Goal: Task Accomplishment & Management: Complete application form

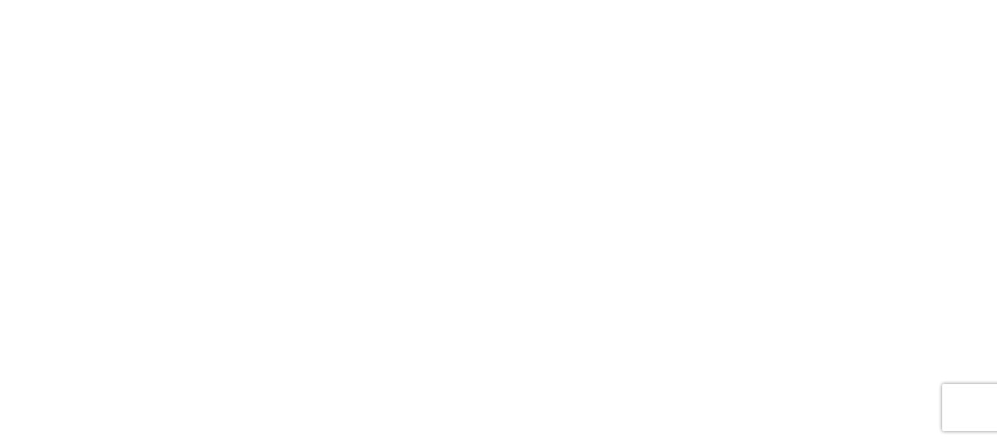
select select "FULL"
select select "LBS"
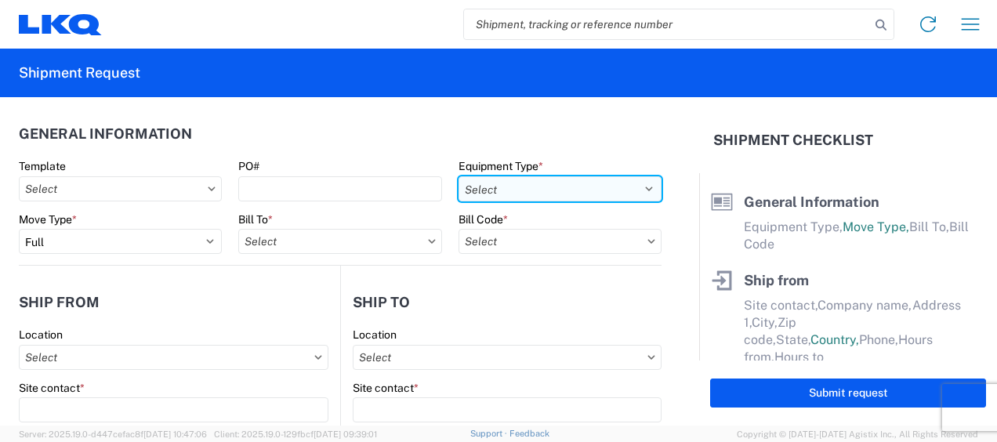
drag, startPoint x: 639, startPoint y: 188, endPoint x: 628, endPoint y: 190, distance: 10.3
click at [639, 188] on select "Select 53’ Dry Van Flatbed Dropdeck (van) Lowboy (flatbed) Rail" at bounding box center [559, 188] width 203 height 25
select select "STDV"
click at [458, 176] on select "Select 53’ Dry Van Flatbed Dropdeck (van) Lowboy (flatbed) Rail" at bounding box center [559, 188] width 203 height 25
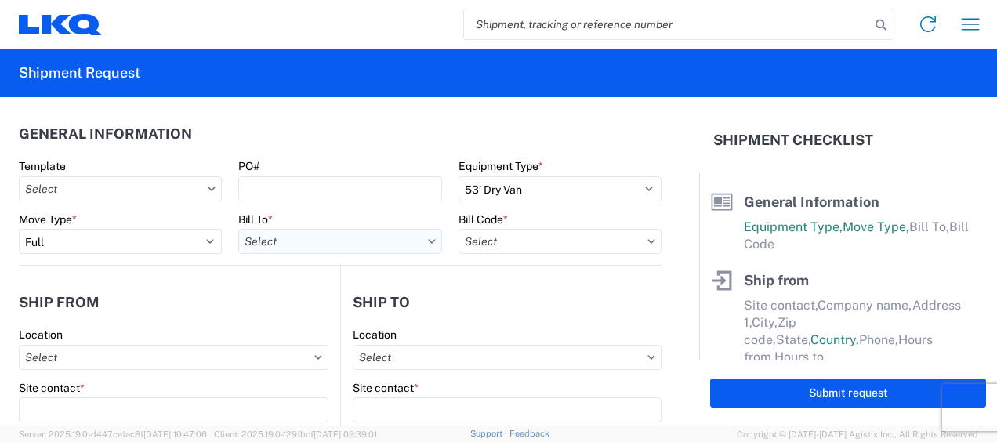
click at [302, 244] on input "text" at bounding box center [339, 241] width 203 height 25
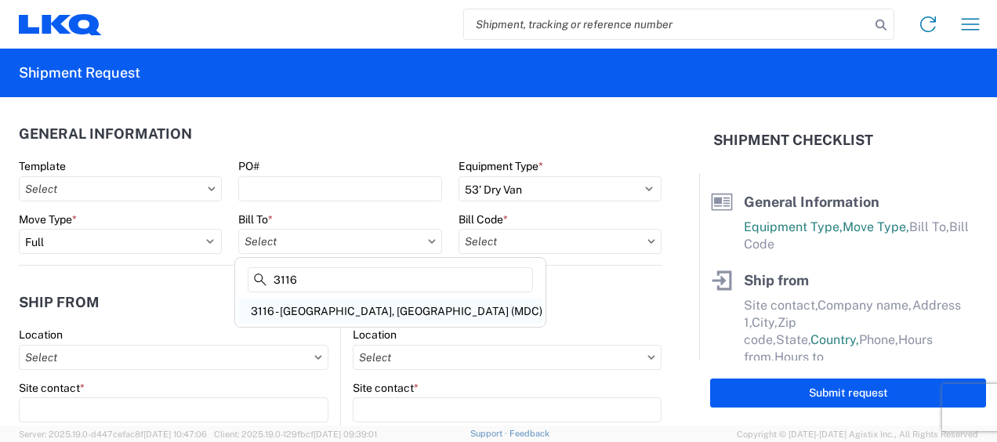
type input "3116"
drag, startPoint x: 302, startPoint y: 316, endPoint x: 378, endPoint y: 299, distance: 77.0
click at [304, 317] on div "3116 - [GEOGRAPHIC_DATA], [GEOGRAPHIC_DATA] (MDC)" at bounding box center [390, 311] width 304 height 25
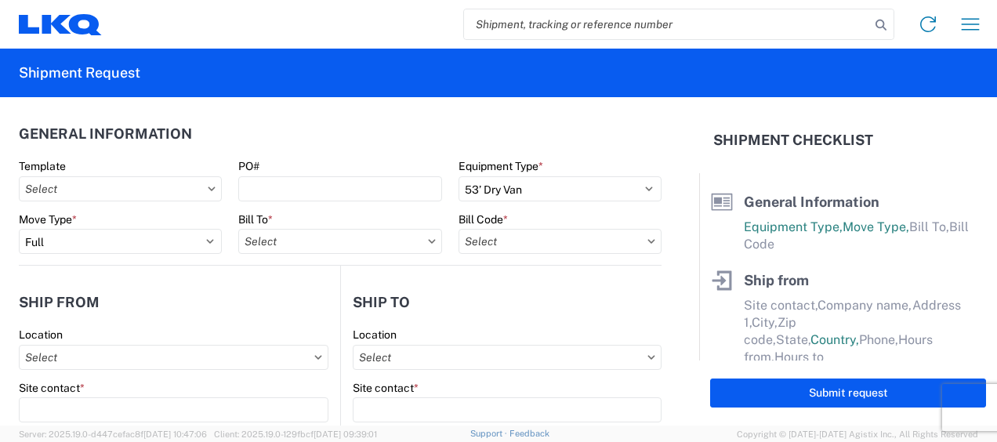
type input "3116 - [GEOGRAPHIC_DATA], [GEOGRAPHIC_DATA] (MDC)"
click at [489, 239] on input "text" at bounding box center [559, 241] width 203 height 25
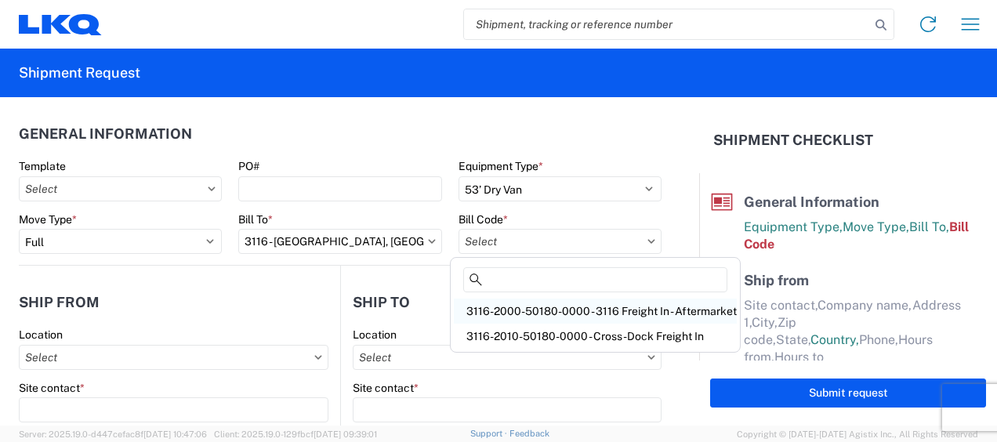
click at [511, 310] on div "3116-2000-50180-0000 - 3116 Freight In - Aftermarket" at bounding box center [595, 311] width 283 height 25
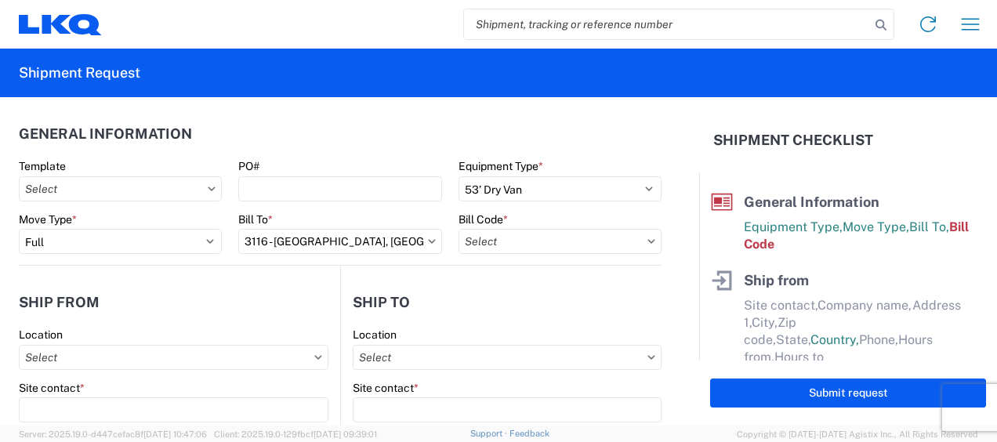
type input "3116-2000-50180-0000 - 3116 Freight In - Aftermarket"
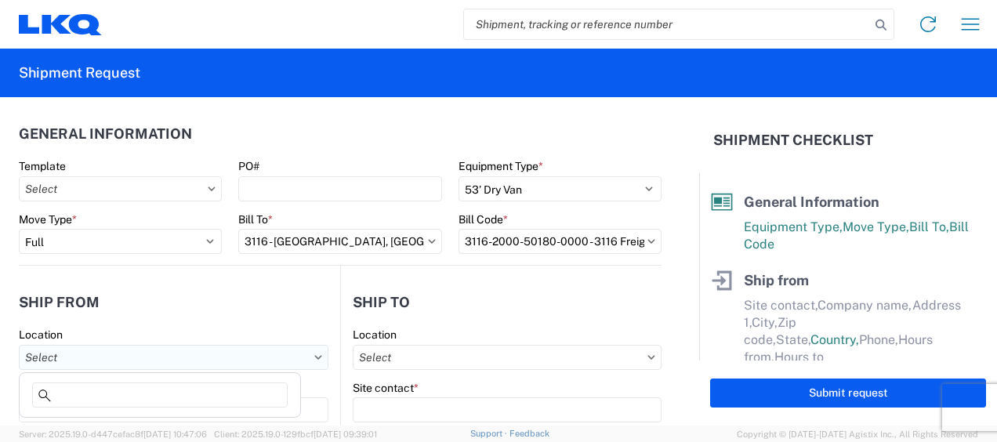
click at [42, 354] on input "text" at bounding box center [174, 357] width 310 height 25
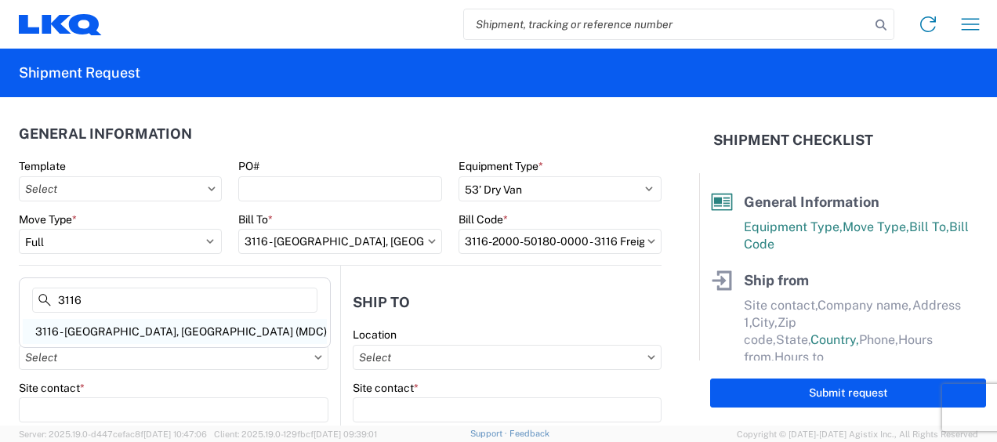
type input "3116"
drag, startPoint x: 100, startPoint y: 328, endPoint x: 141, endPoint y: 333, distance: 41.1
click at [105, 328] on div "3116 - [GEOGRAPHIC_DATA], [GEOGRAPHIC_DATA] (MDC)" at bounding box center [175, 331] width 304 height 25
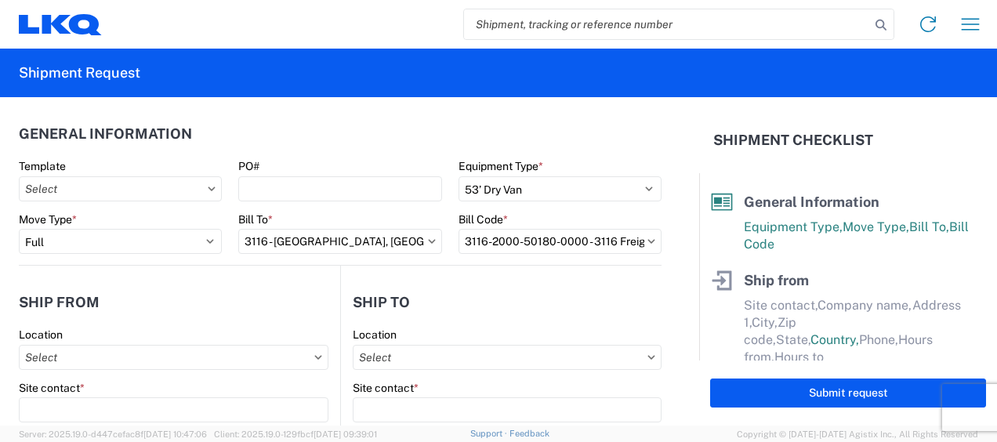
type input "3116 - [GEOGRAPHIC_DATA], [GEOGRAPHIC_DATA] (MDC)"
type input "[DEMOGRAPHIC_DATA][PERSON_NAME]"
type input "LKQ Corporation"
type input "[STREET_ADDRESS]"
type input "[GEOGRAPHIC_DATA]"
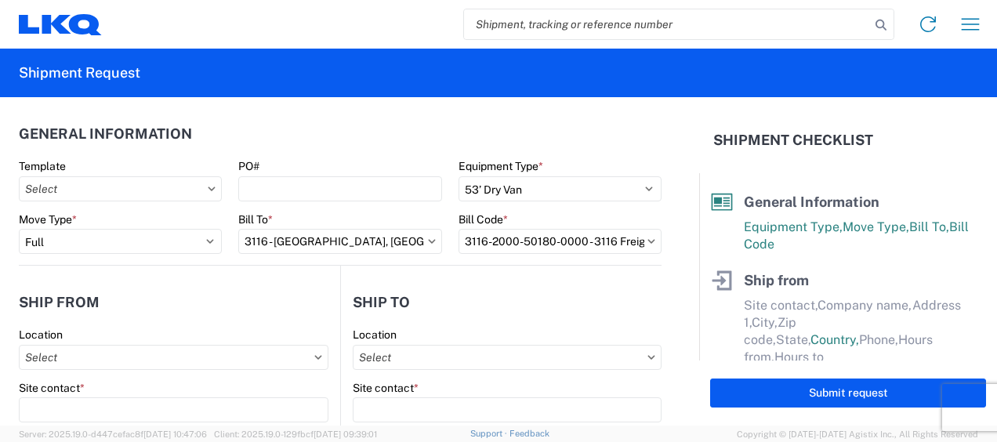
type input "49508"
select select "MI"
select select "US"
type input "[PERSON_NAME][EMAIL_ADDRESS][DOMAIN_NAME]"
type input "[PHONE_NUMBER]"
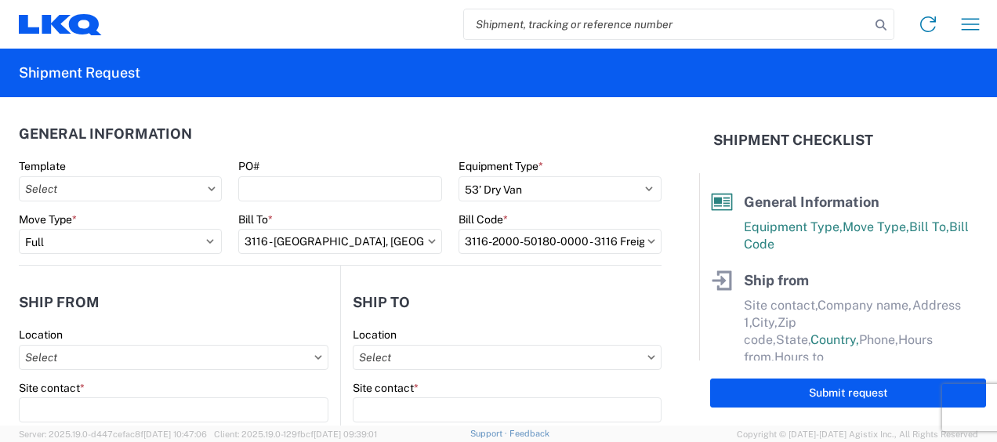
type input "06:00"
type input "13:00"
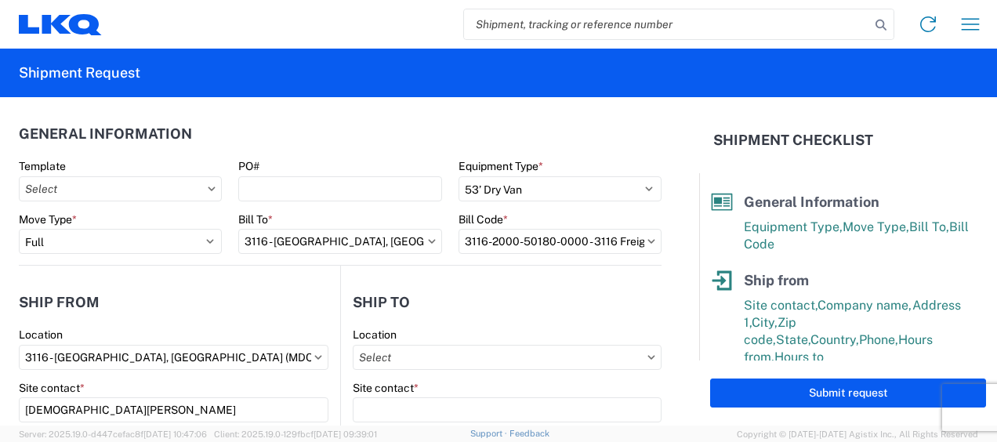
drag, startPoint x: 404, startPoint y: 353, endPoint x: 405, endPoint y: 337, distance: 16.5
click at [404, 355] on input "text" at bounding box center [507, 357] width 309 height 25
type input "3061"
click at [423, 324] on div "3061 - [GEOGRAPHIC_DATA] (061)" at bounding box center [487, 331] width 274 height 25
type input "3061 - [GEOGRAPHIC_DATA] (061)"
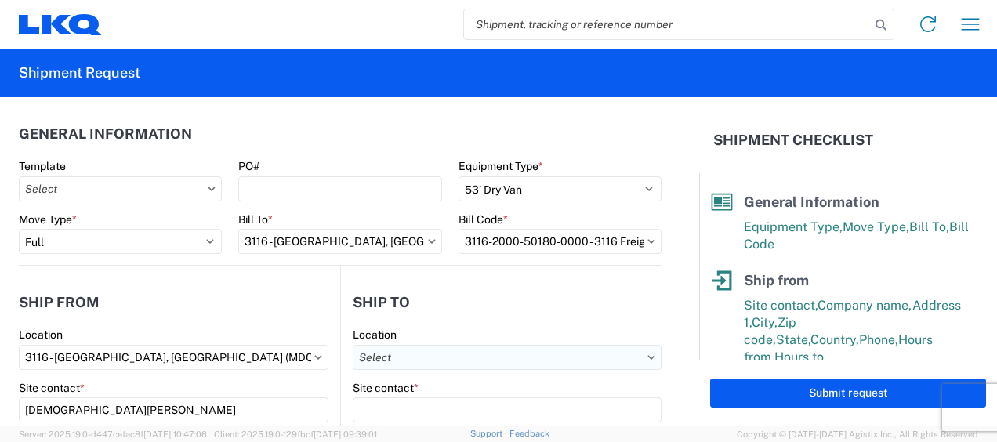
type input "LKQ Corporation"
type input "[STREET_ADDRESS][PERSON_NAME][PERSON_NAME]"
type input "Taunton"
type input "02780"
select select "US"
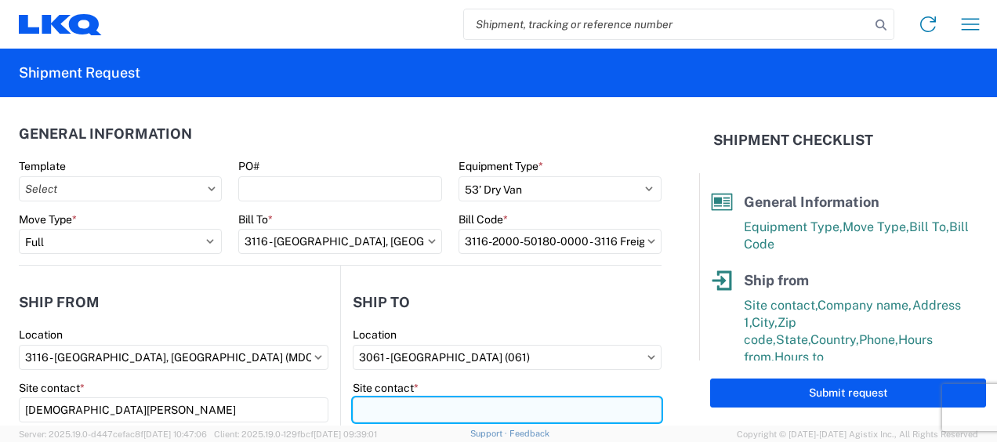
click at [402, 403] on input "Site contact *" at bounding box center [507, 409] width 309 height 25
type input "Receiving"
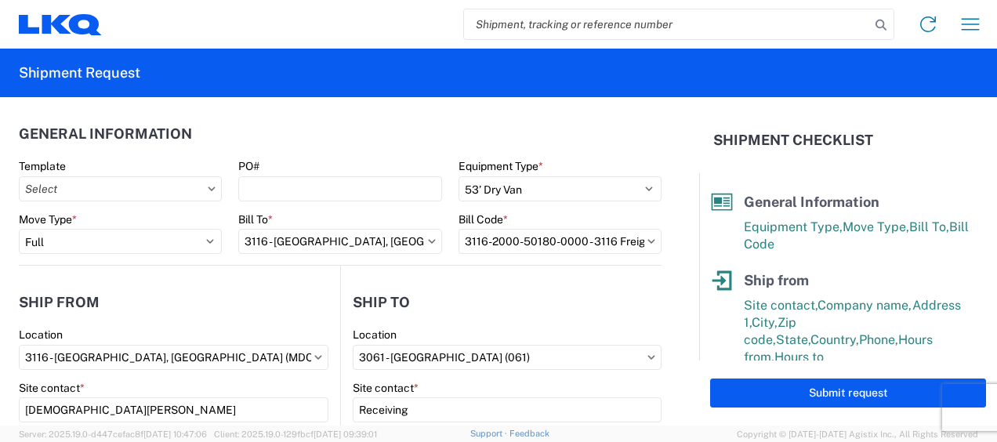
scroll to position [201, 0]
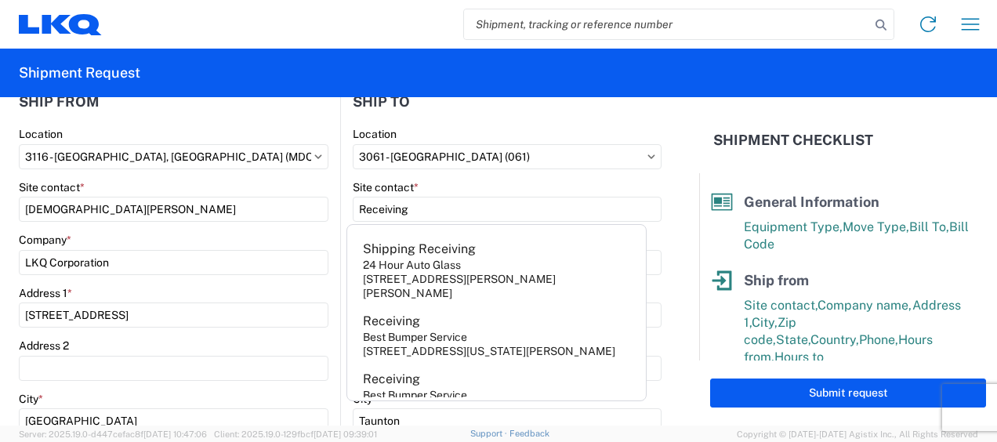
click at [264, 127] on div "Location" at bounding box center [174, 134] width 310 height 14
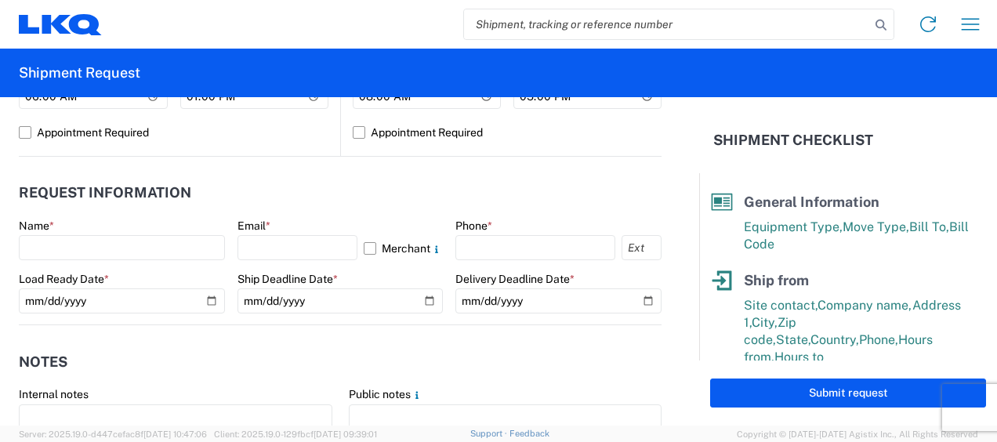
scroll to position [827, 0]
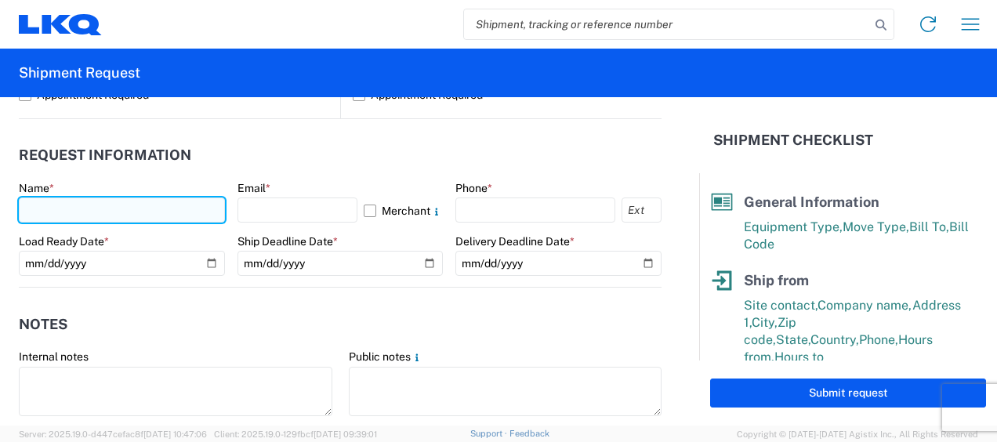
click at [38, 204] on input "text" at bounding box center [122, 209] width 206 height 25
type input "[DEMOGRAPHIC_DATA][PERSON_NAME]"
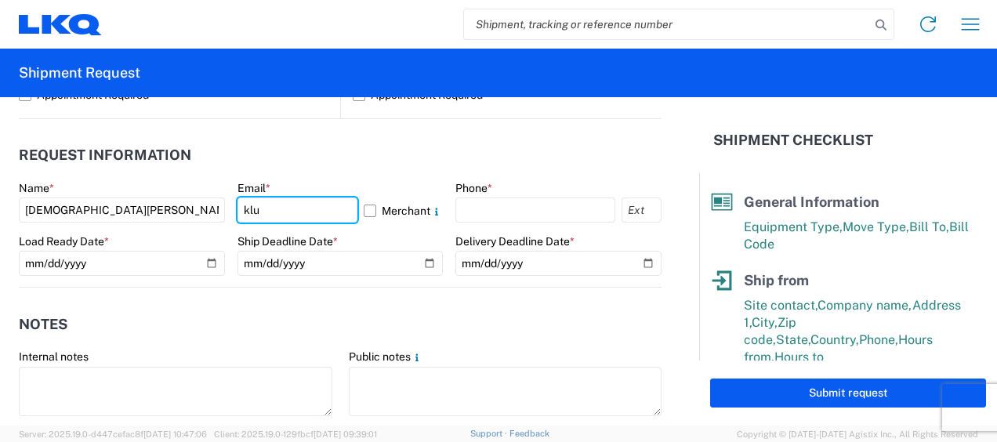
type input "[PERSON_NAME][EMAIL_ADDRESS][DOMAIN_NAME]"
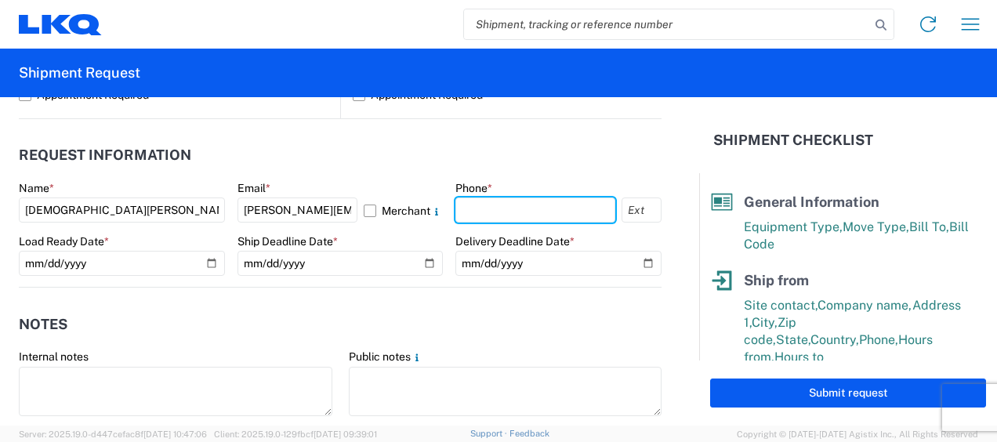
type input "6167541500"
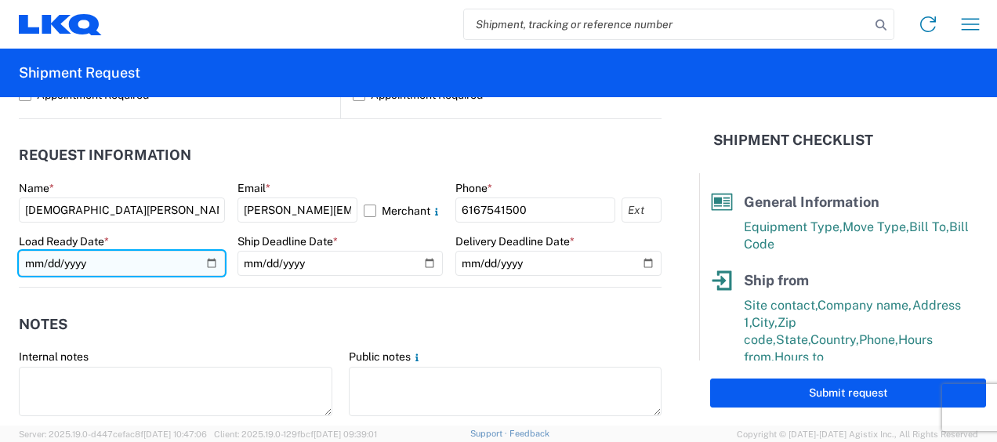
click at [206, 260] on input "date" at bounding box center [122, 263] width 206 height 25
type input "2025-09-23"
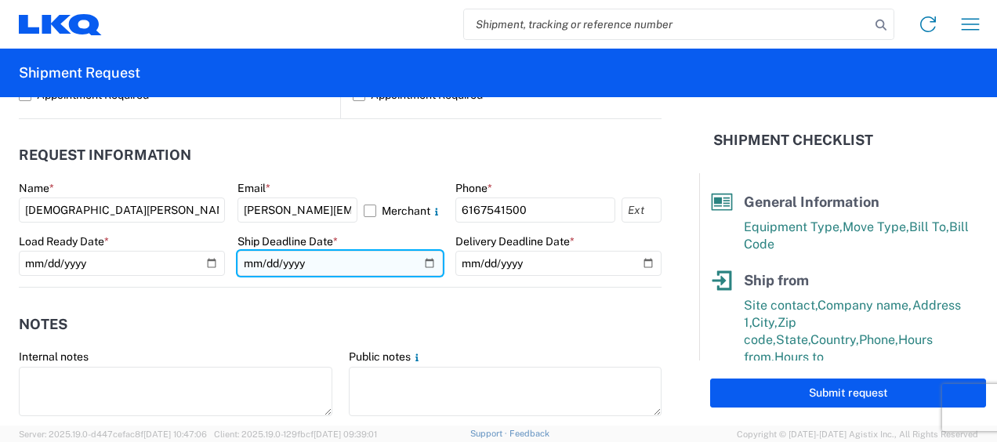
click at [420, 259] on input "date" at bounding box center [340, 263] width 206 height 25
type input "2025-09-23"
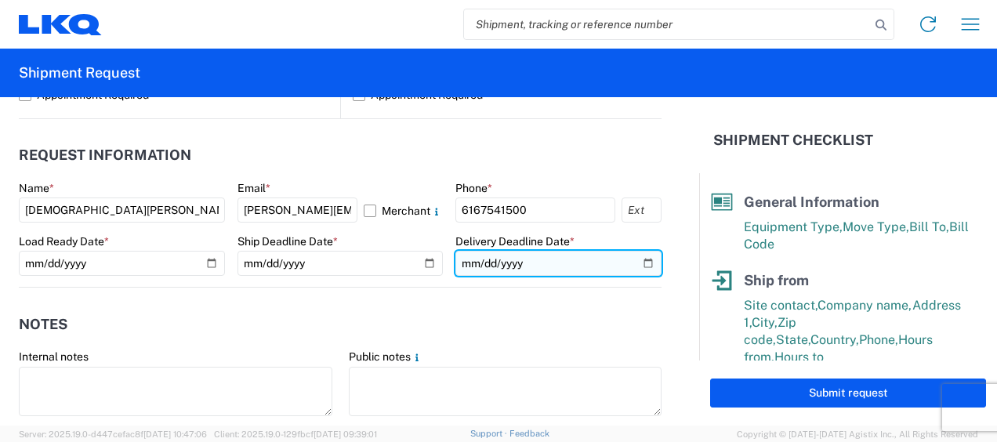
click at [639, 260] on input "date" at bounding box center [558, 263] width 206 height 25
type input "2025-09-26"
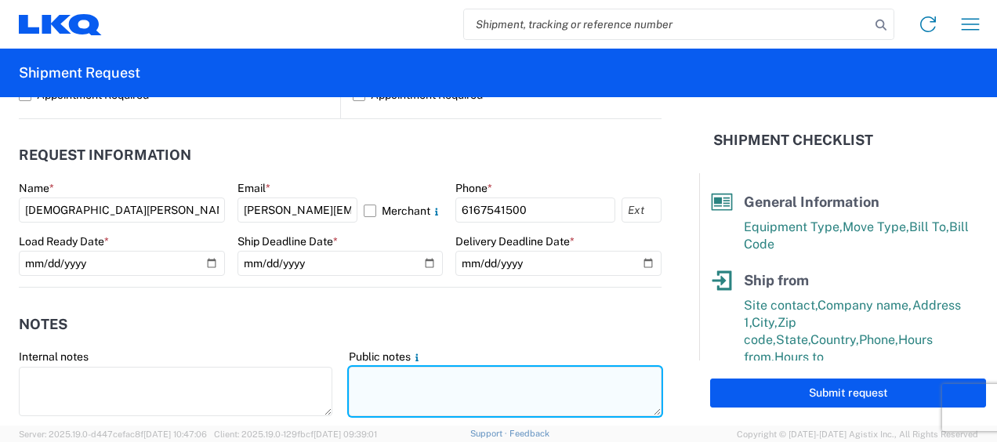
click at [389, 375] on textarea at bounding box center [505, 391] width 313 height 49
drag, startPoint x: 346, startPoint y: 376, endPoint x: 609, endPoint y: 370, distance: 262.6
click at [609, 370] on textarea "061-[GEOGRAPHIC_DATA] 28 skids 11409655/9785/0199/0718" at bounding box center [505, 391] width 313 height 49
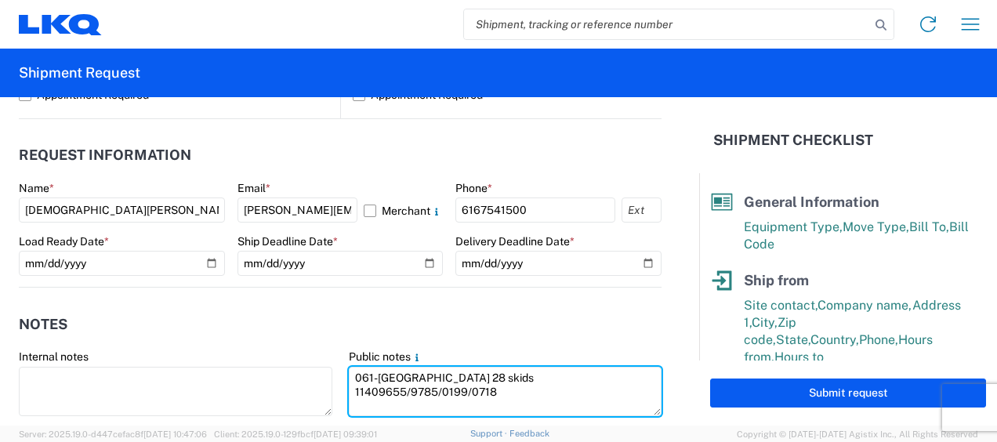
type textarea "061-[GEOGRAPHIC_DATA] 28 skids 11409655/9785/0199/0718"
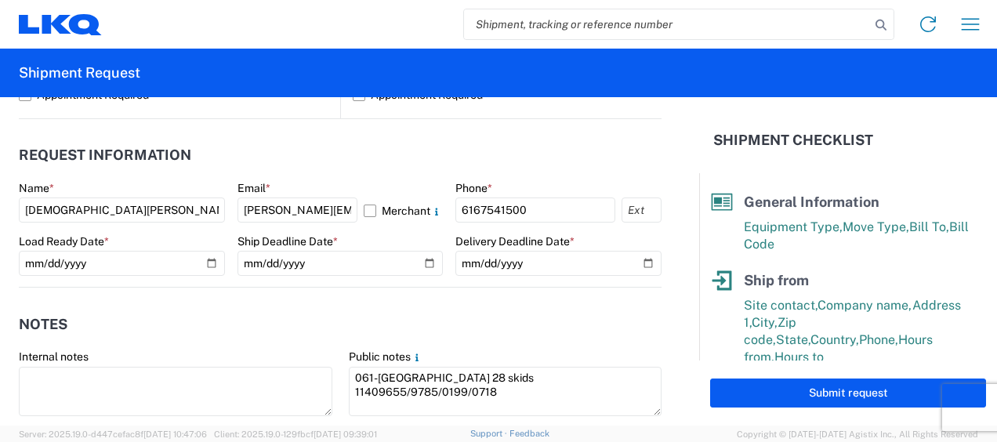
click at [404, 299] on agx-notes "Notes Internal notes Public notes 061-Taunton 28 skids 11409655/9785/0199/0718 …" at bounding box center [340, 372] width 643 height 168
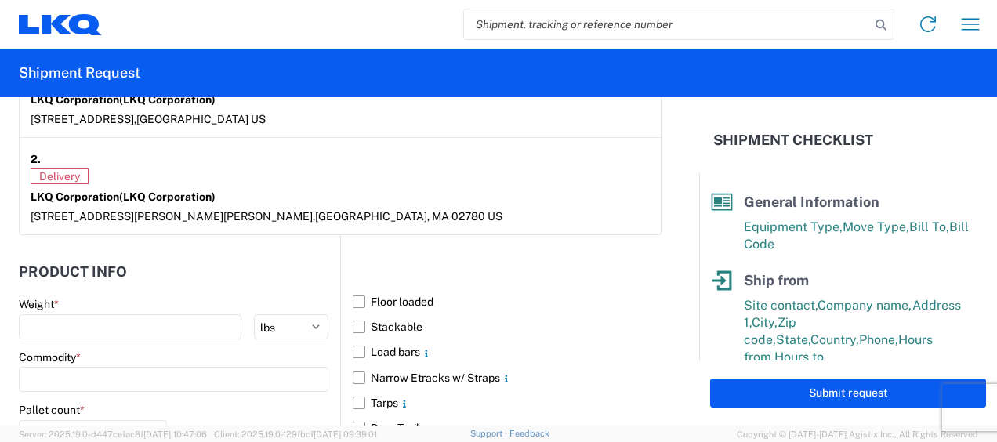
scroll to position [1376, 0]
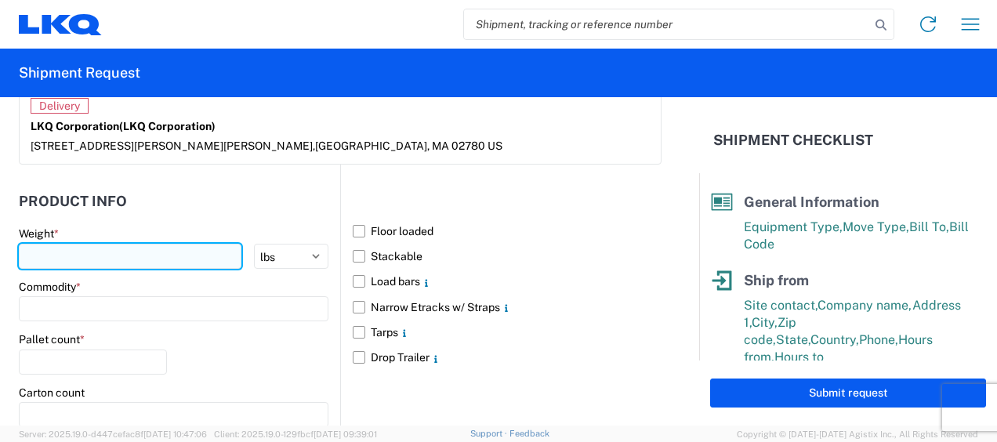
click at [75, 251] on input "number" at bounding box center [130, 256] width 223 height 25
type input "13095"
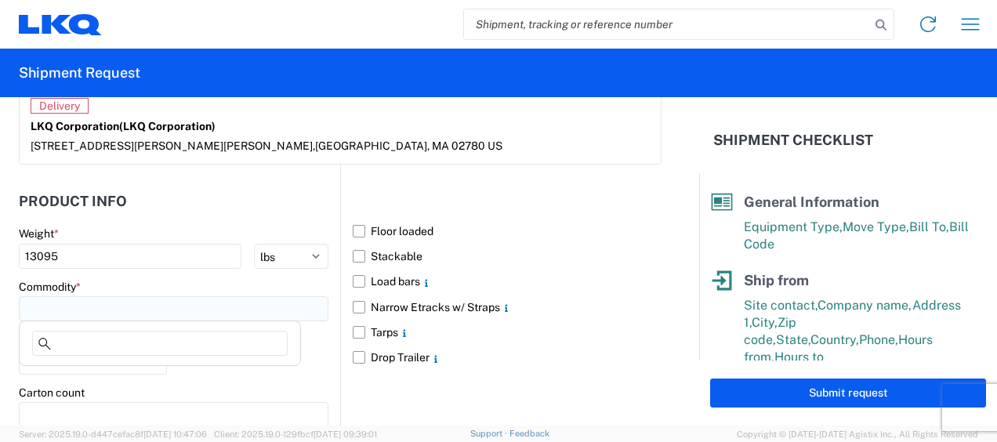
click at [71, 301] on input at bounding box center [174, 308] width 310 height 25
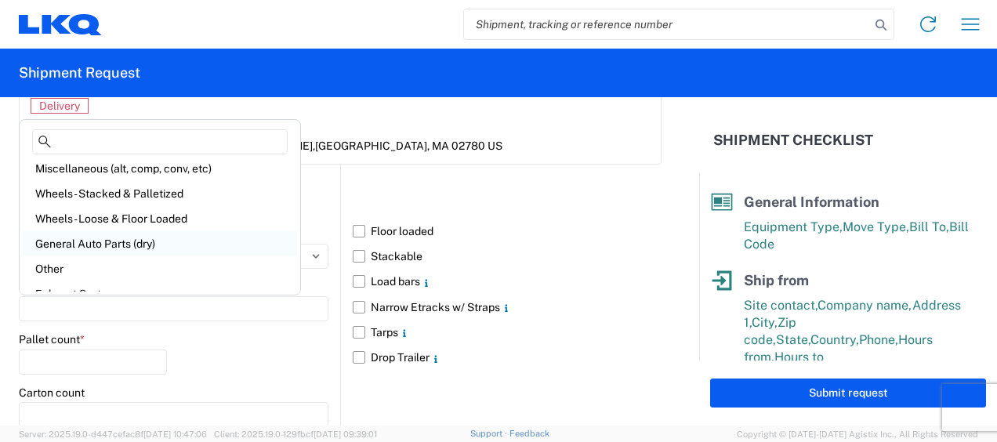
scroll to position [78, 0]
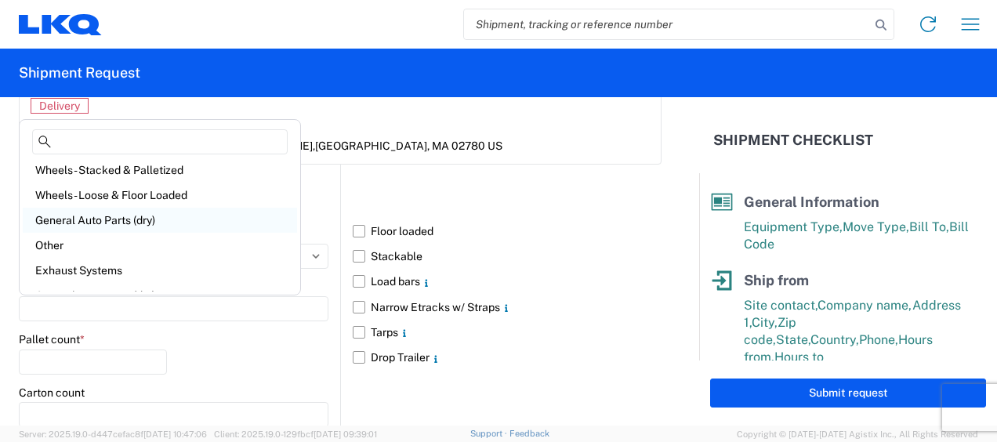
click at [122, 219] on div "General Auto Parts (dry)" at bounding box center [160, 220] width 274 height 25
type input "General Auto Parts (dry)"
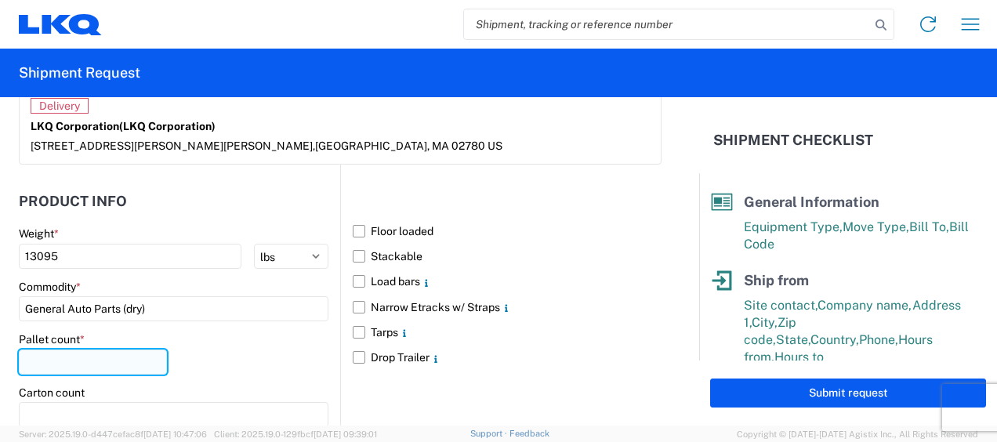
click at [67, 356] on input "number" at bounding box center [93, 361] width 148 height 25
type input "28"
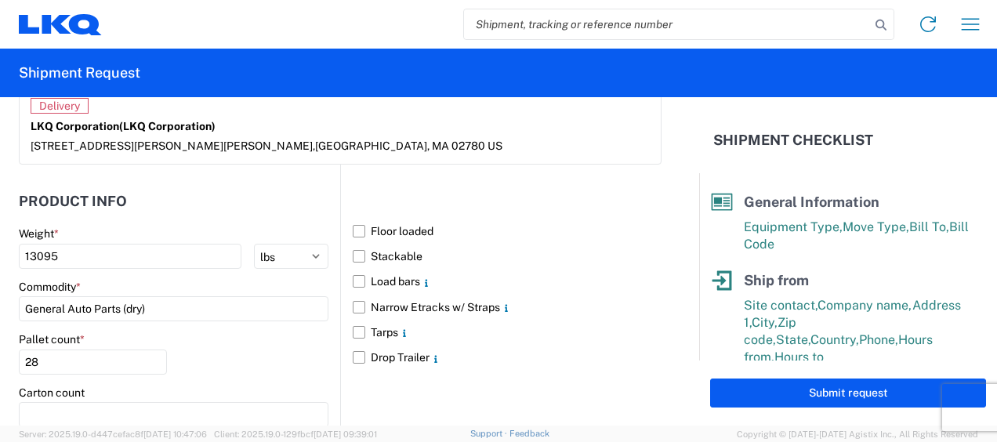
click at [213, 336] on div "Pallet count * 28" at bounding box center [174, 358] width 310 height 53
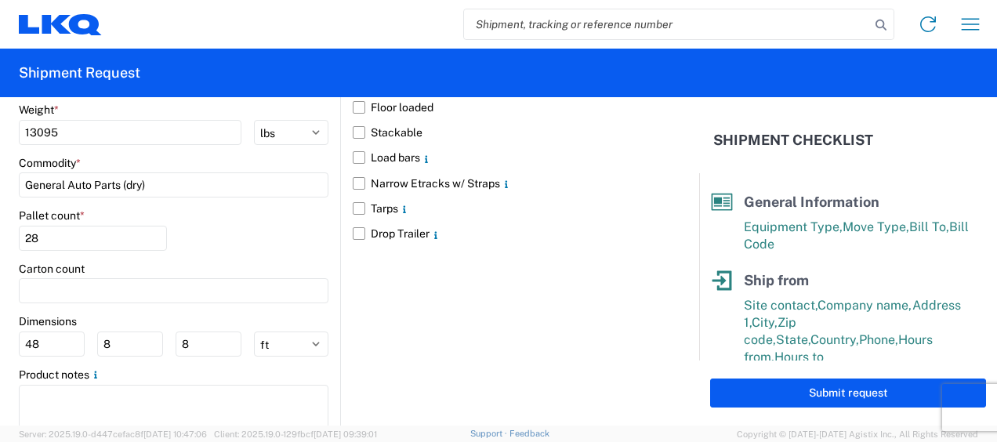
scroll to position [1533, 0]
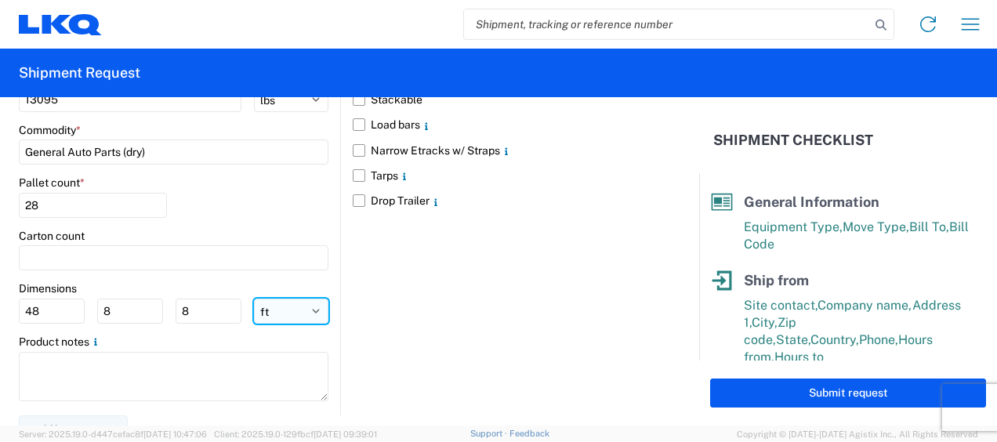
click at [277, 301] on select "ft in cm" at bounding box center [291, 311] width 74 height 25
select select "IN"
click at [254, 299] on select "ft in cm" at bounding box center [291, 311] width 74 height 25
type input "576"
type input "96"
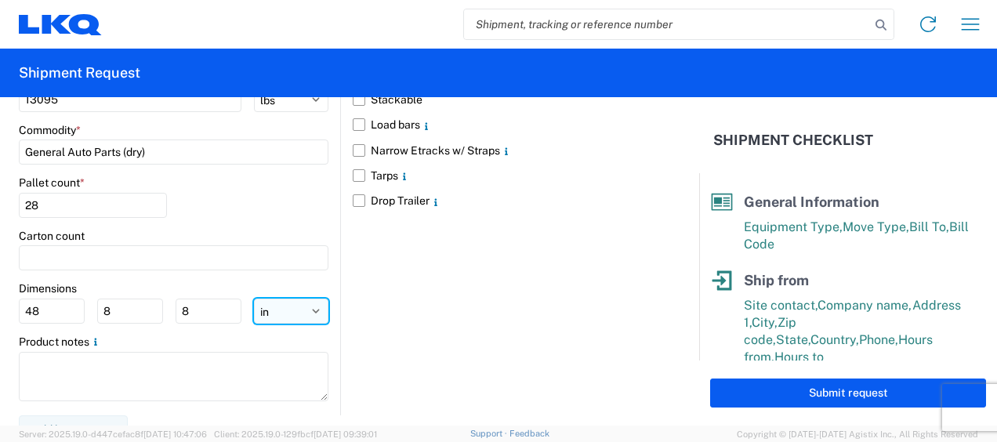
type input "96"
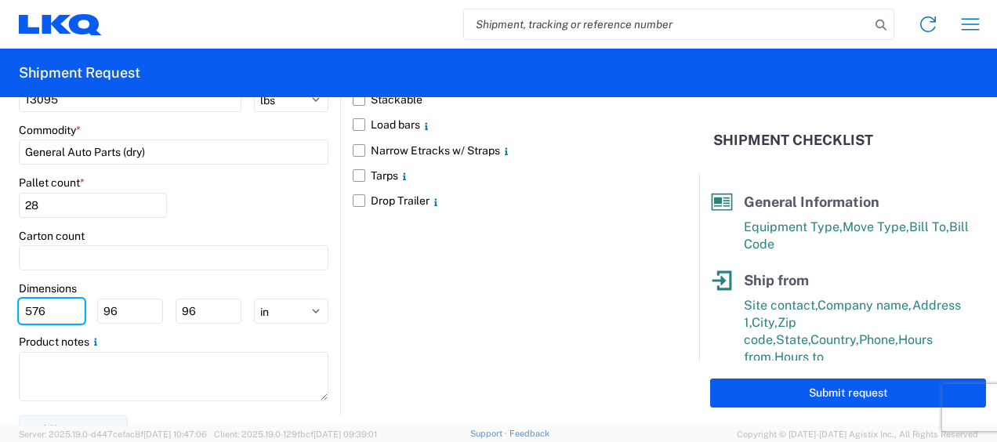
drag, startPoint x: 56, startPoint y: 305, endPoint x: 0, endPoint y: 284, distance: 60.3
click at [0, 284] on html "Home Shipment request Shipment tracking Shipment Request General Information Te…" at bounding box center [498, 221] width 997 height 442
type input "77"
type input "47"
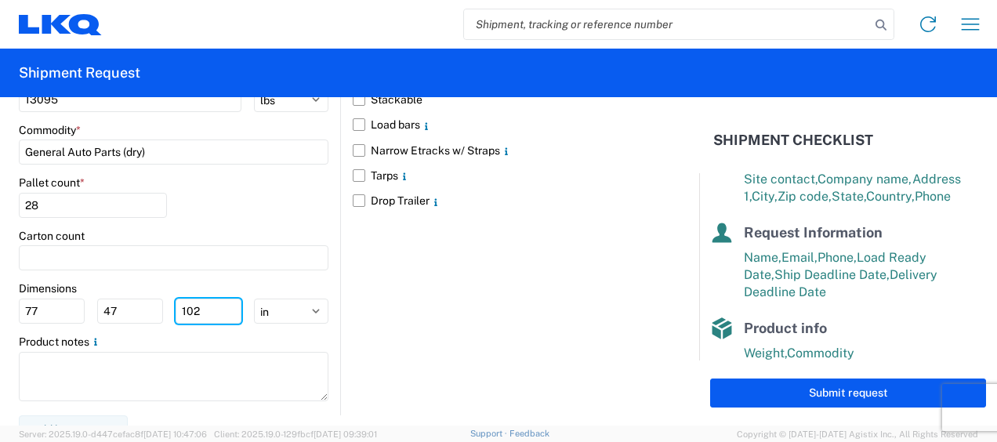
scroll to position [313, 0]
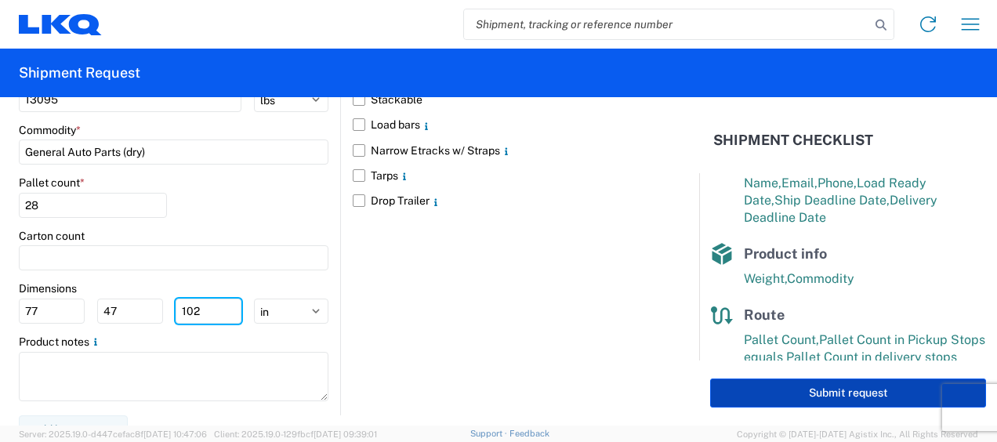
type input "102"
click at [846, 389] on button "Submit request" at bounding box center [848, 392] width 276 height 29
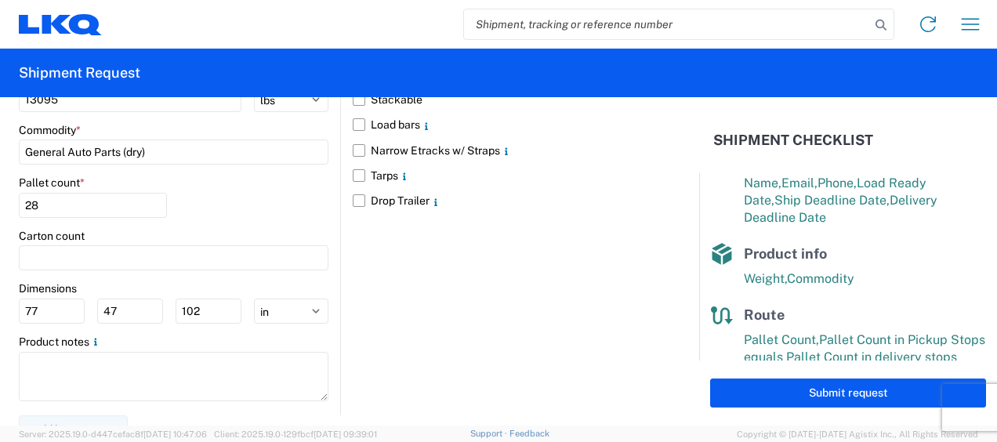
select select "US"
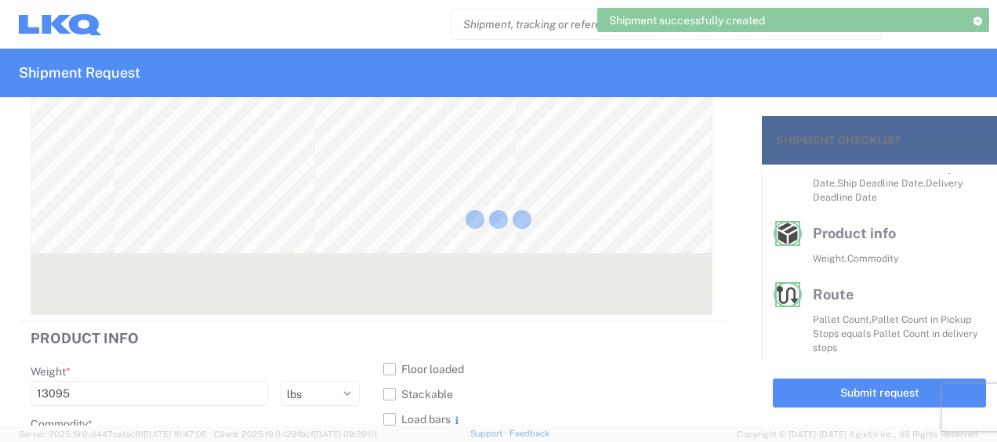
scroll to position [295, 0]
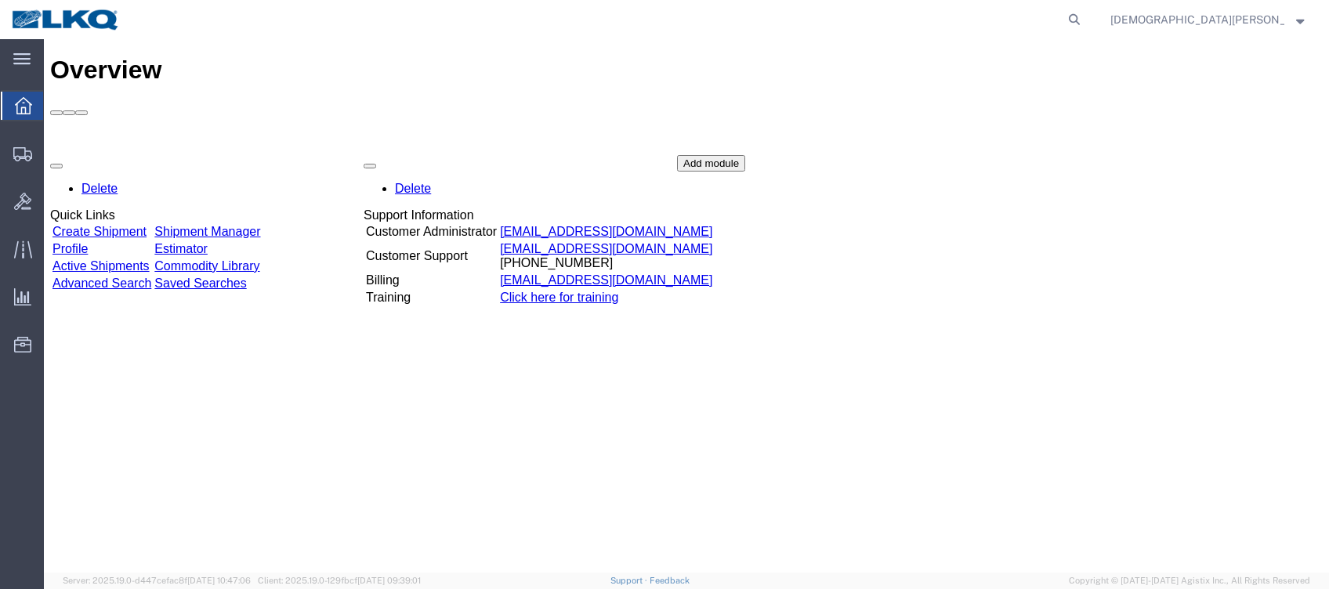
click at [1088, 14] on agx-global-search at bounding box center [837, 19] width 502 height 39
click at [1085, 14] on icon at bounding box center [1074, 20] width 22 height 22
type input "56890548"
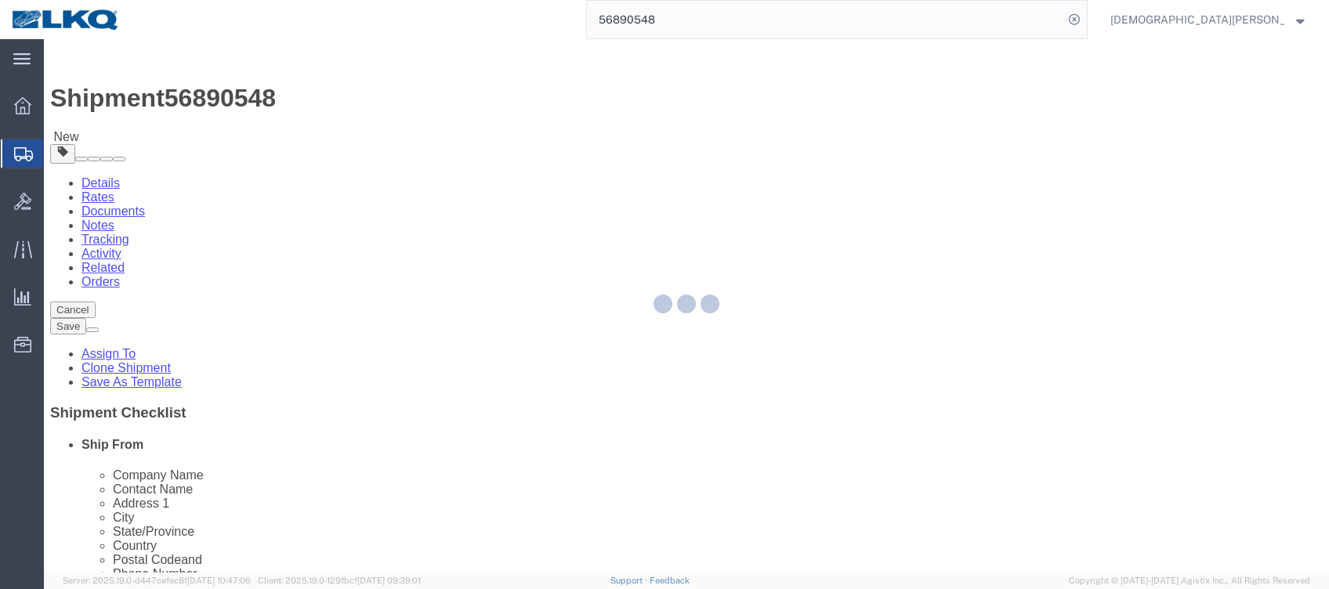
select select "27850"
select select "27784"
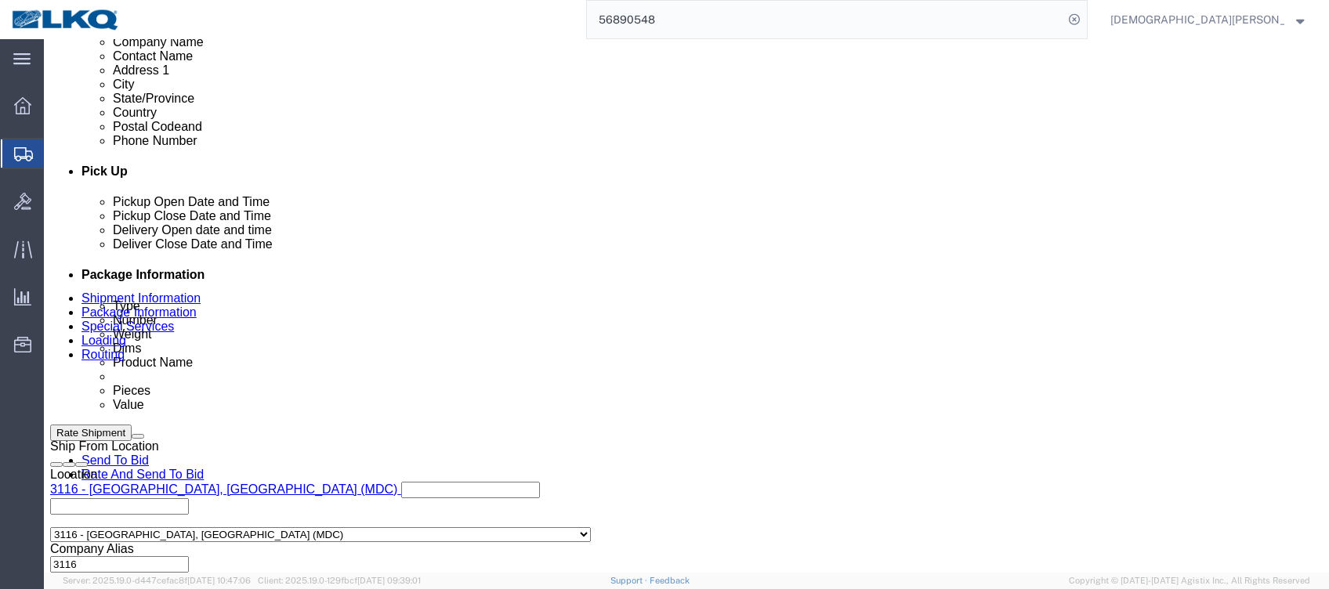
scroll to position [627, 0]
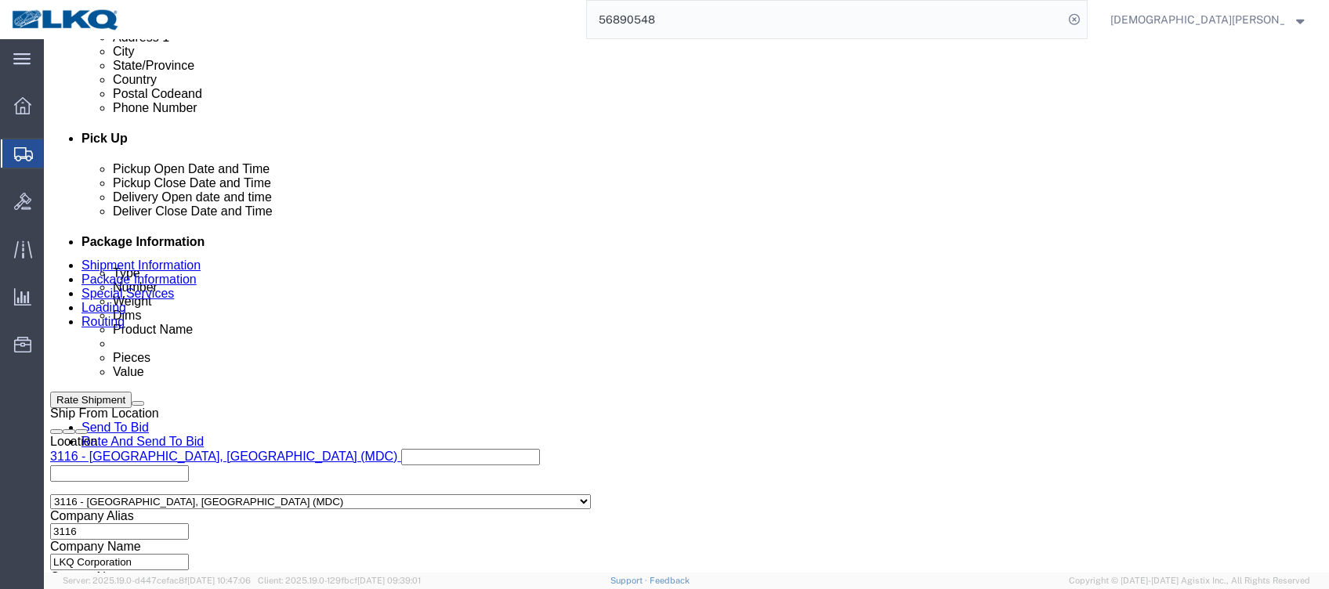
click div
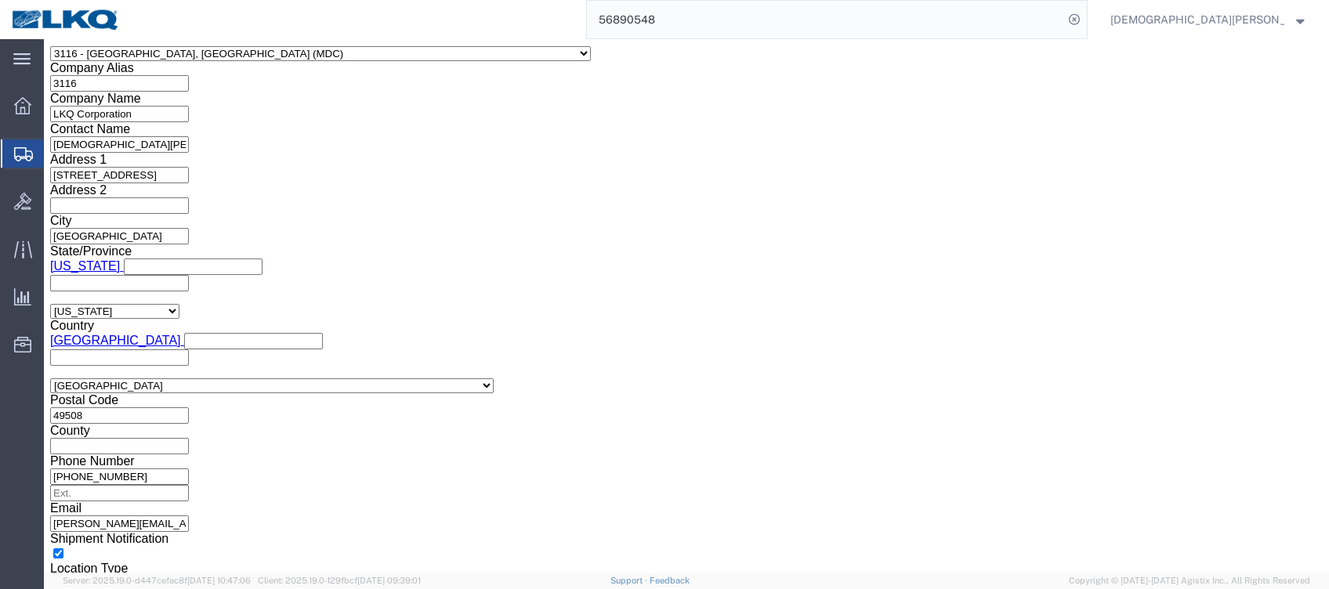
click input "5:00 AM"
type input "5:00 pm"
drag, startPoint x: 896, startPoint y: 279, endPoint x: 940, endPoint y: 308, distance: 51.9
click button "Apply"
drag, startPoint x: 1184, startPoint y: 453, endPoint x: 1178, endPoint y: 445, distance: 10.0
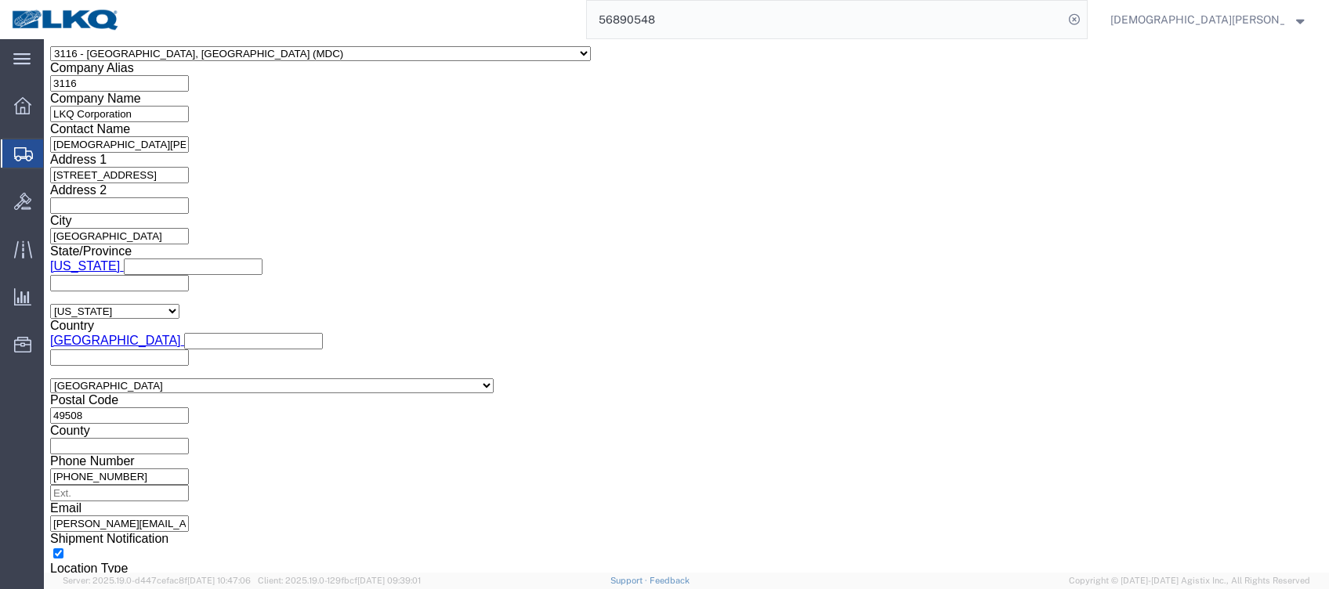
click link "Send To Bid"
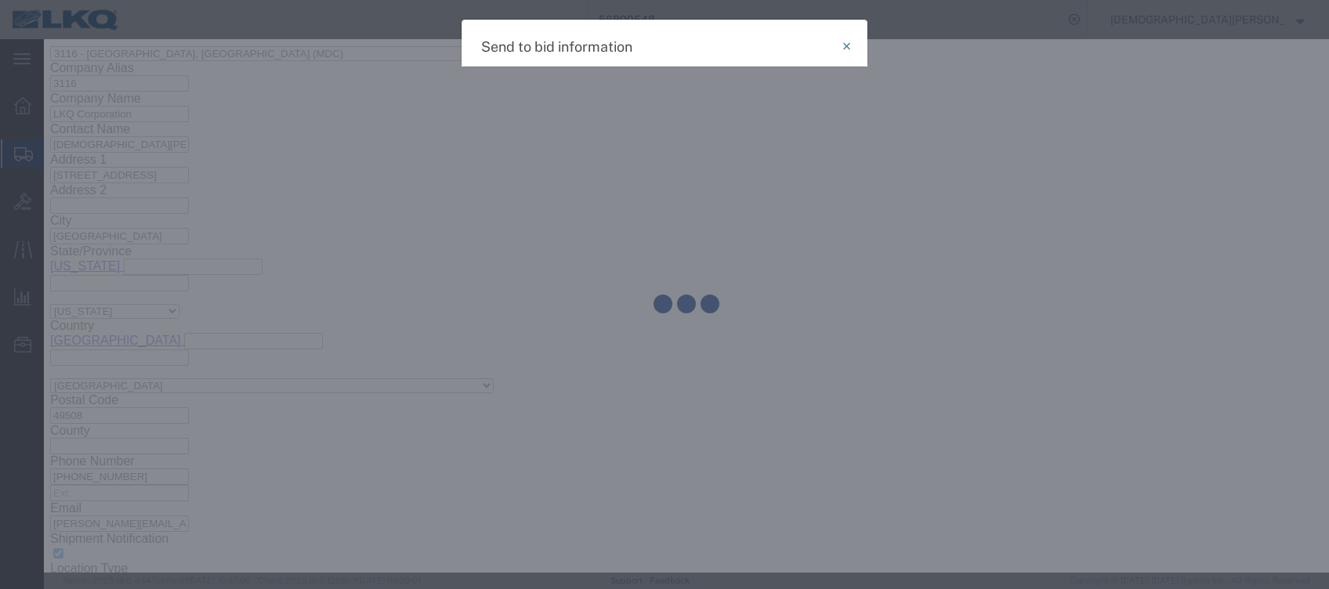
select select "TL"
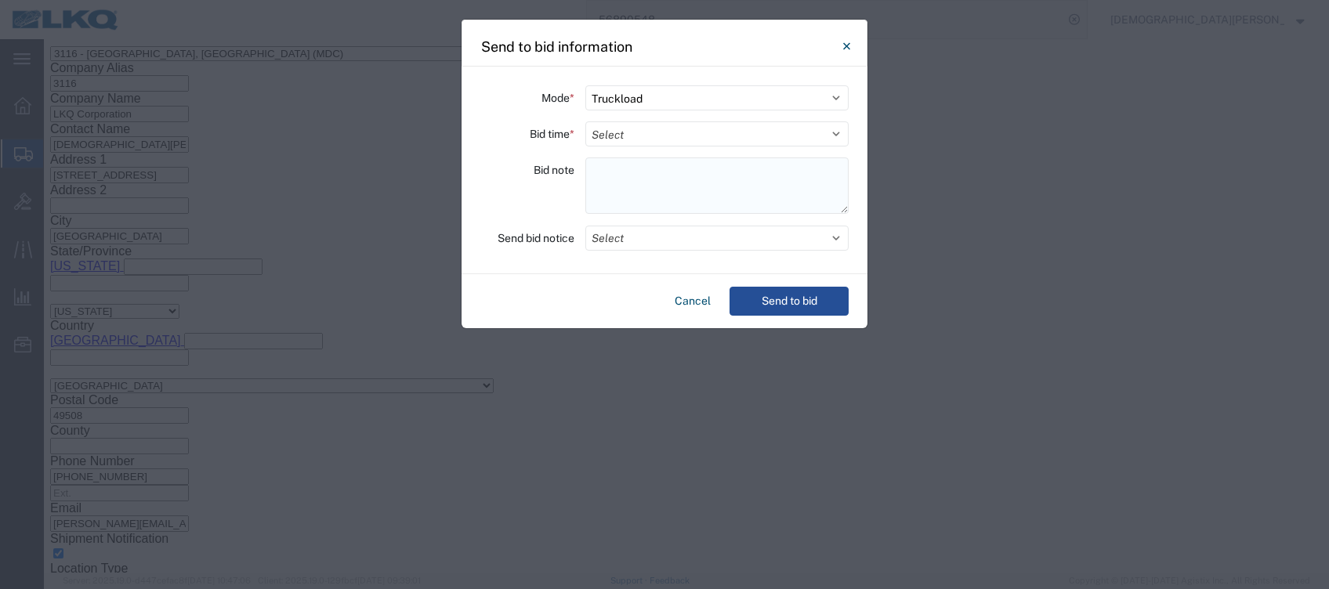
click at [620, 179] on textarea at bounding box center [716, 186] width 263 height 56
paste textarea "061-[GEOGRAPHIC_DATA] 28 skids 11409655/9785/0199/0718"
type textarea "061-[GEOGRAPHIC_DATA] 28 skids 11409655/9785/0199/0718"
click at [610, 127] on select "Select 30 Min (Rush) 1 Hour (Rush) 2 Hours (Rush) 4 Hours (Rush) 8 Hours (Rush)…" at bounding box center [716, 133] width 263 height 25
select select "8"
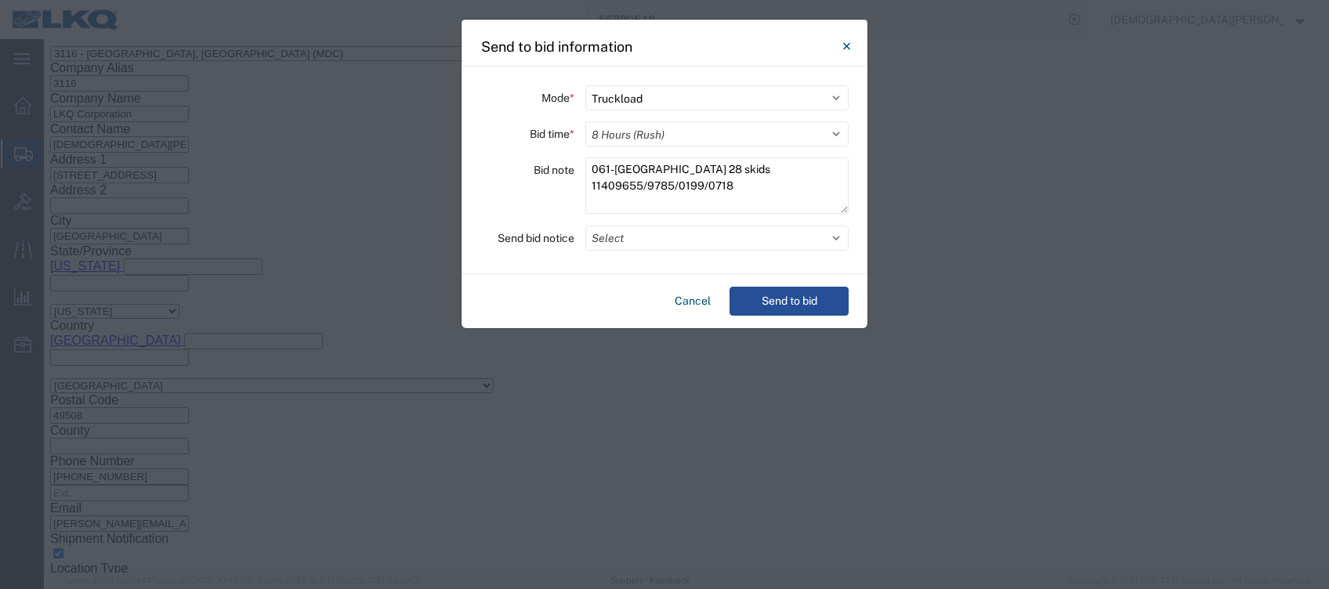
click at [585, 121] on select "Select 30 Min (Rush) 1 Hour (Rush) 2 Hours (Rush) 4 Hours (Rush) 8 Hours (Rush)…" at bounding box center [716, 133] width 263 height 25
click at [646, 233] on button "Select" at bounding box center [716, 238] width 263 height 25
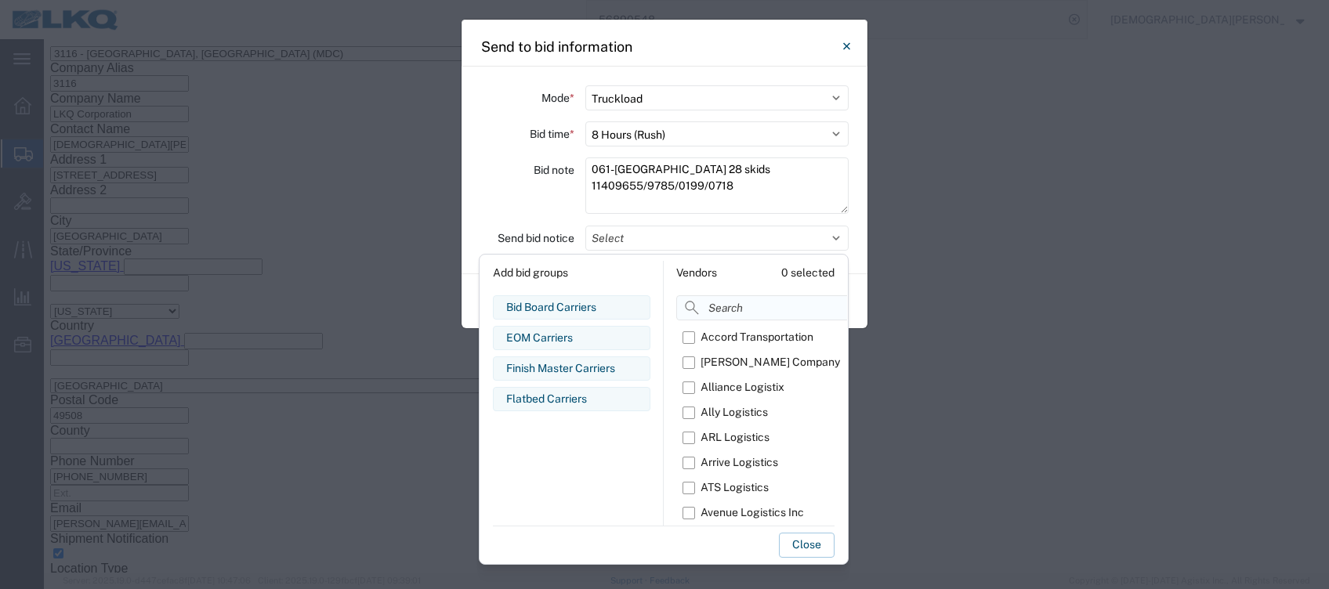
click at [725, 307] on input at bounding box center [800, 307] width 248 height 25
type input "om"
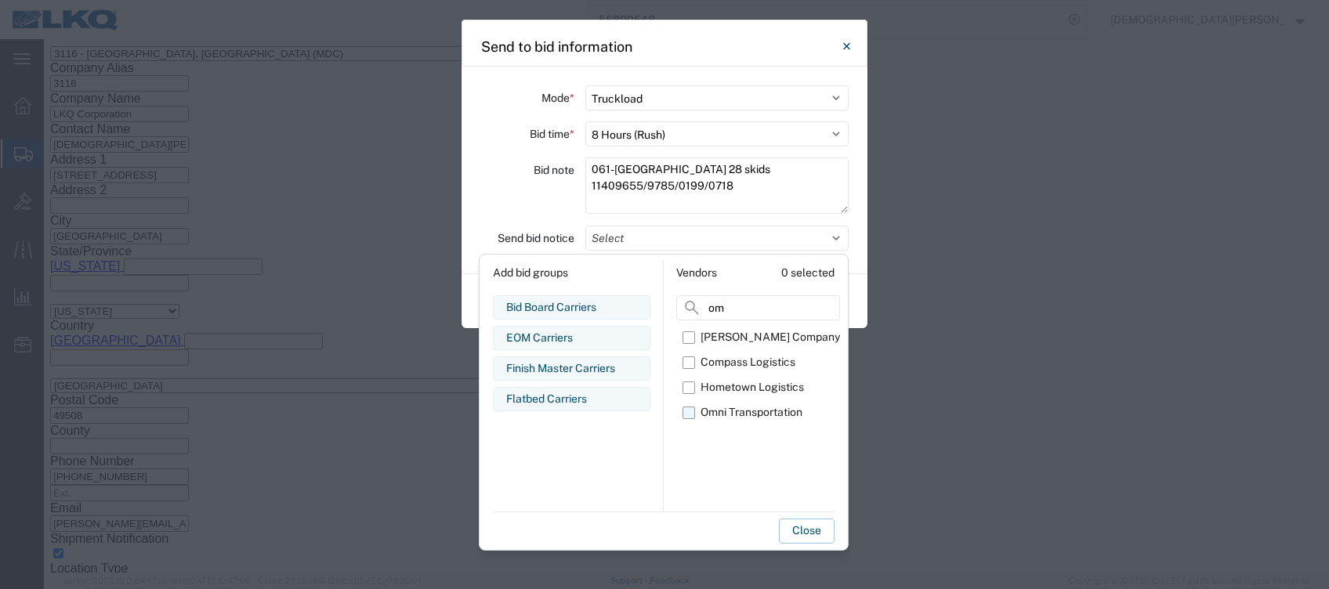
click at [695, 409] on label "Omni Transportation" at bounding box center [762, 412] width 158 height 25
click at [0, 0] on input "Omni Transportation" at bounding box center [0, 0] width 0 height 0
drag, startPoint x: 803, startPoint y: 529, endPoint x: 804, endPoint y: 517, distance: 11.8
click at [805, 527] on button "Close" at bounding box center [807, 531] width 56 height 25
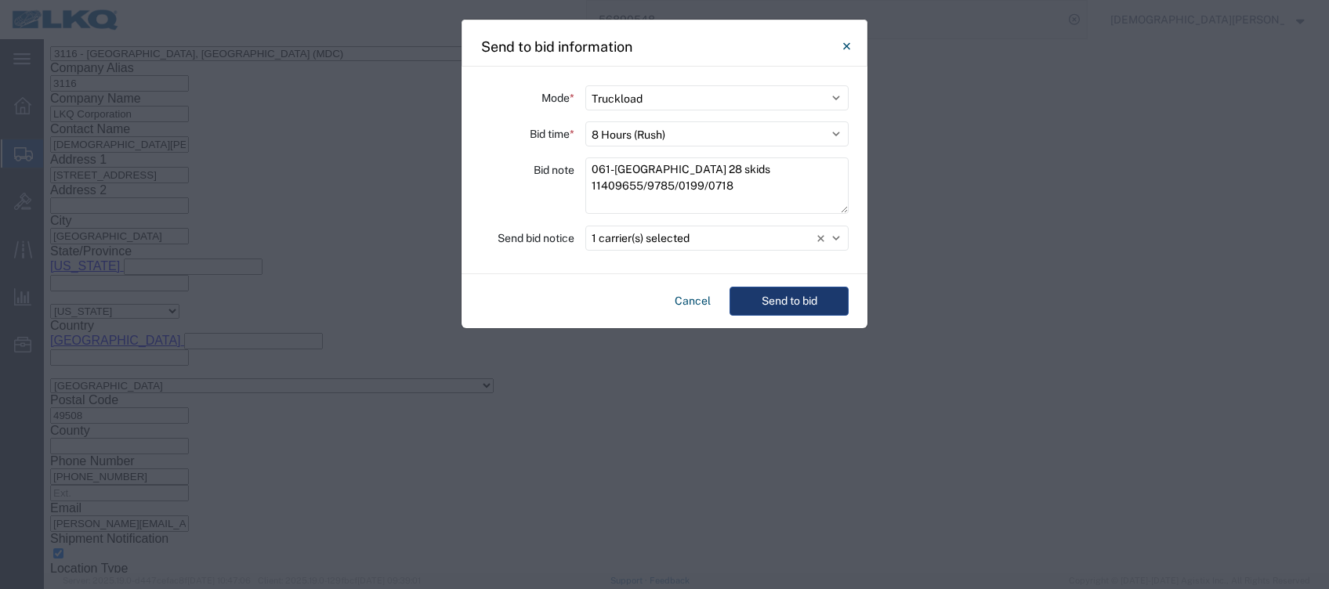
click at [795, 295] on button "Send to bid" at bounding box center [789, 301] width 119 height 29
